Goal: Task Accomplishment & Management: Manage account settings

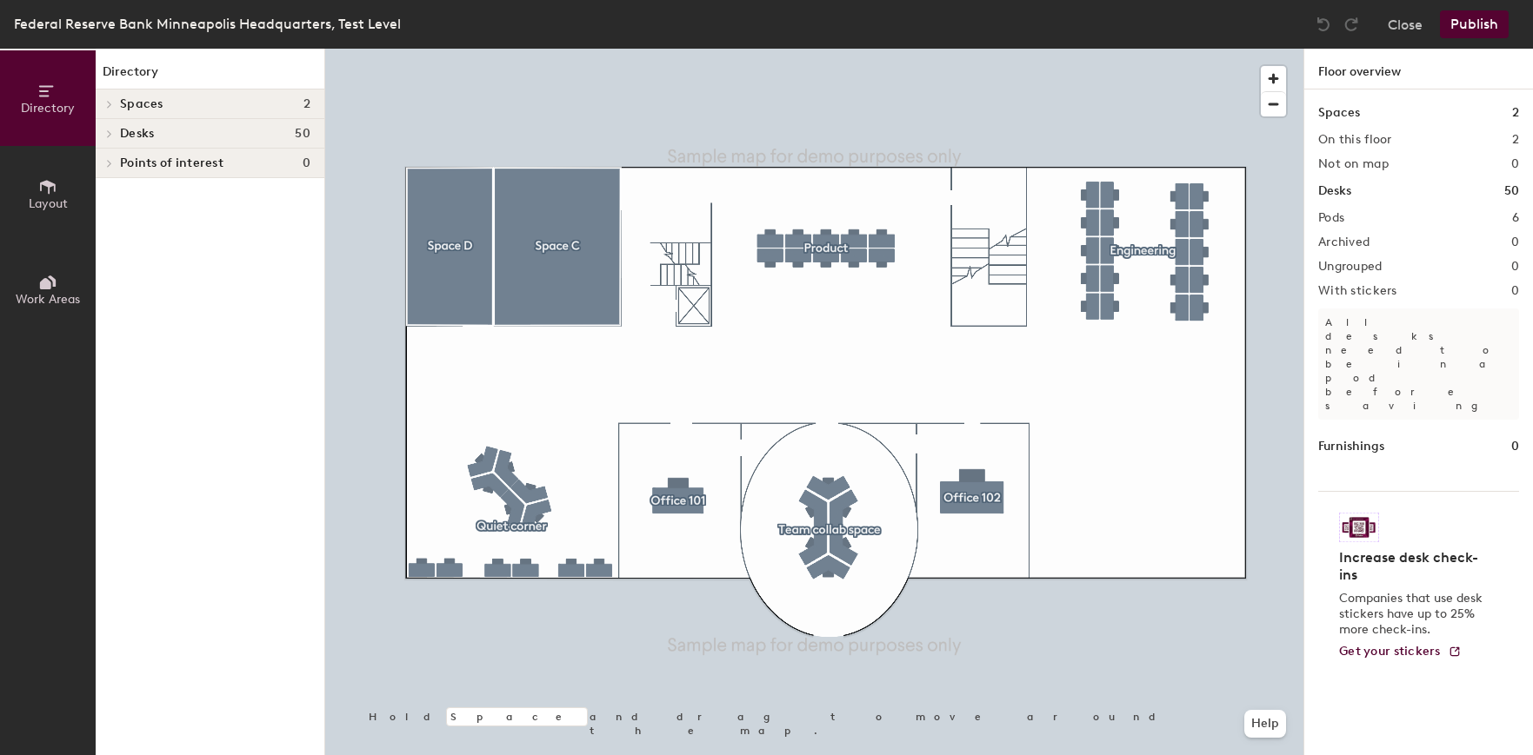
click at [43, 90] on icon at bounding box center [47, 91] width 19 height 19
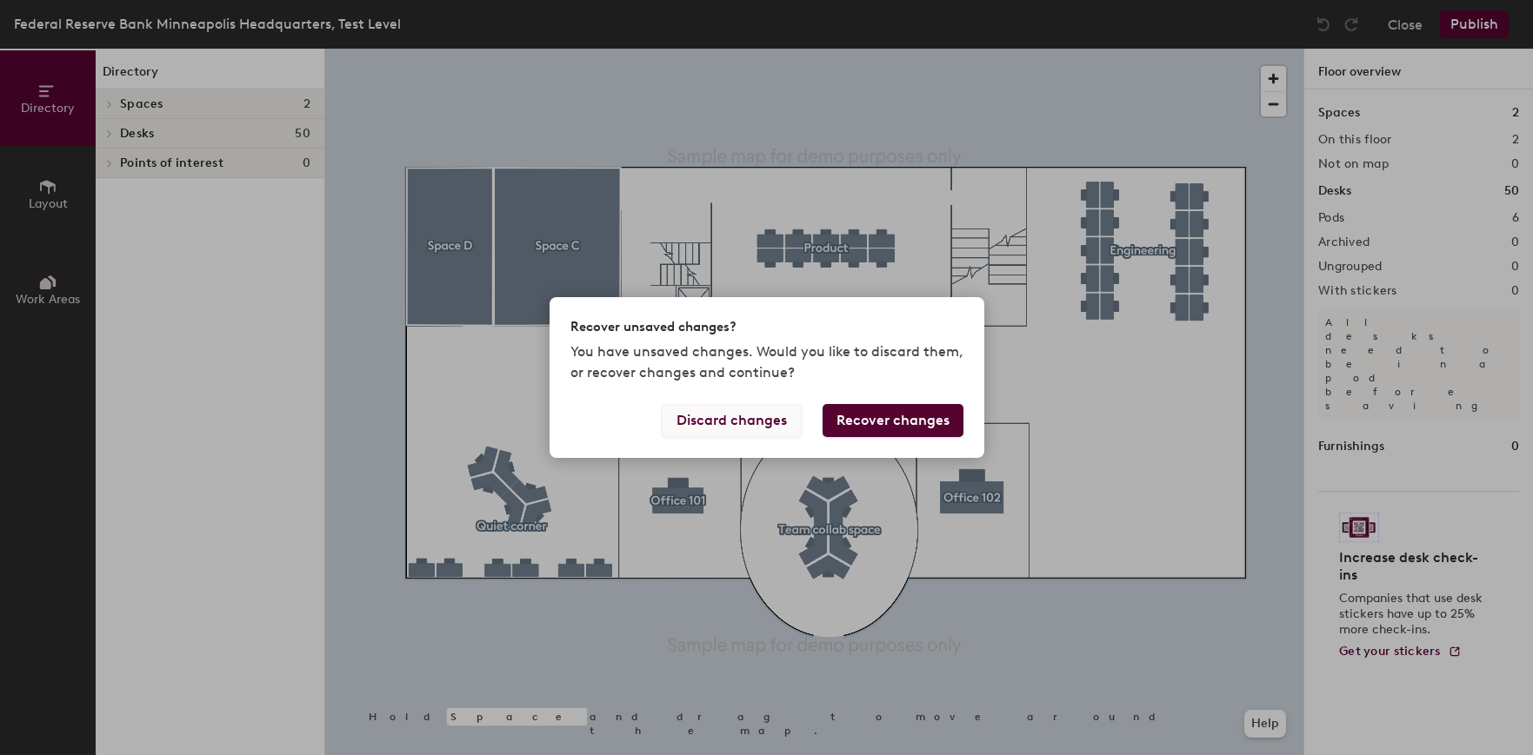
click at [713, 424] on button "Discard changes" at bounding box center [732, 420] width 140 height 33
